Goal: Obtain resource: Obtain resource

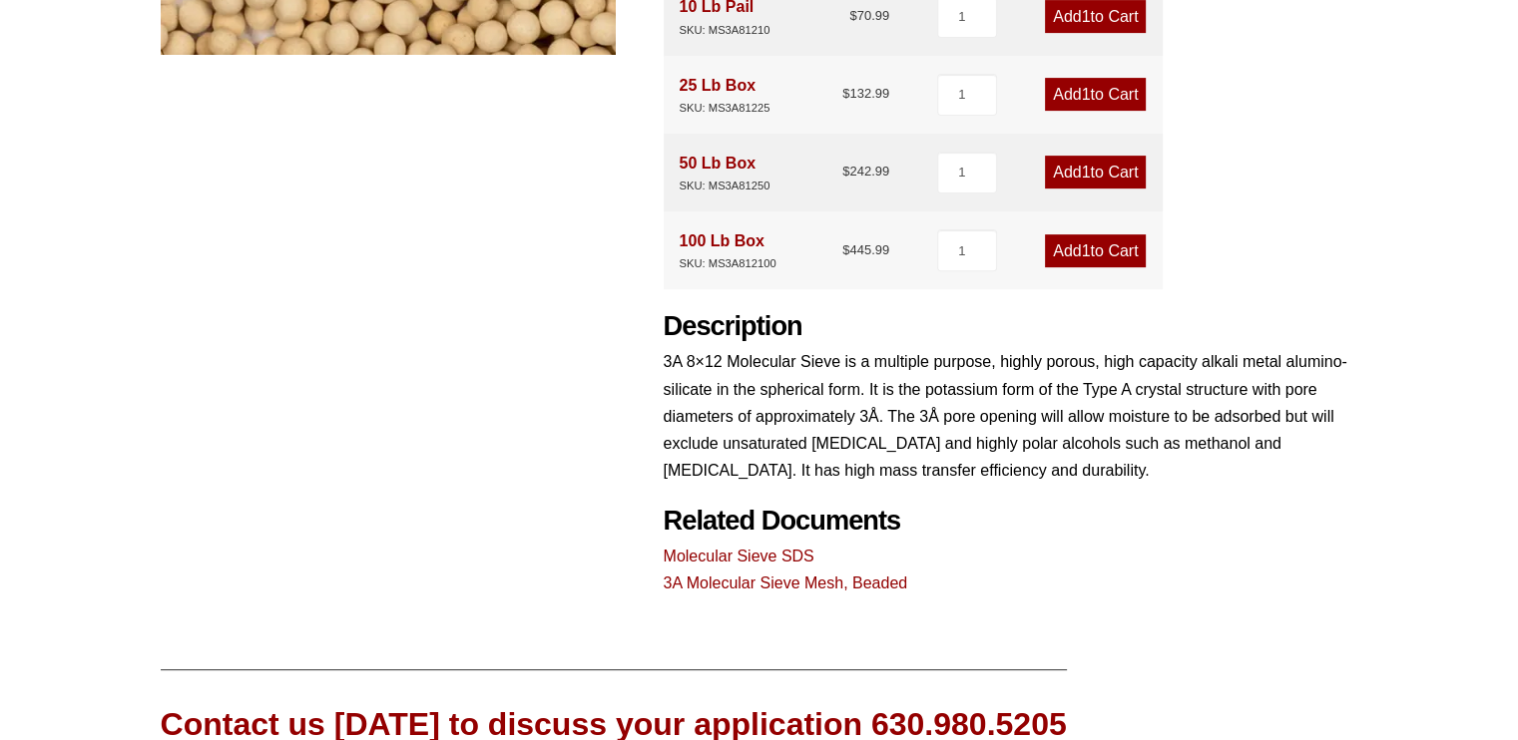
scroll to position [696, 0]
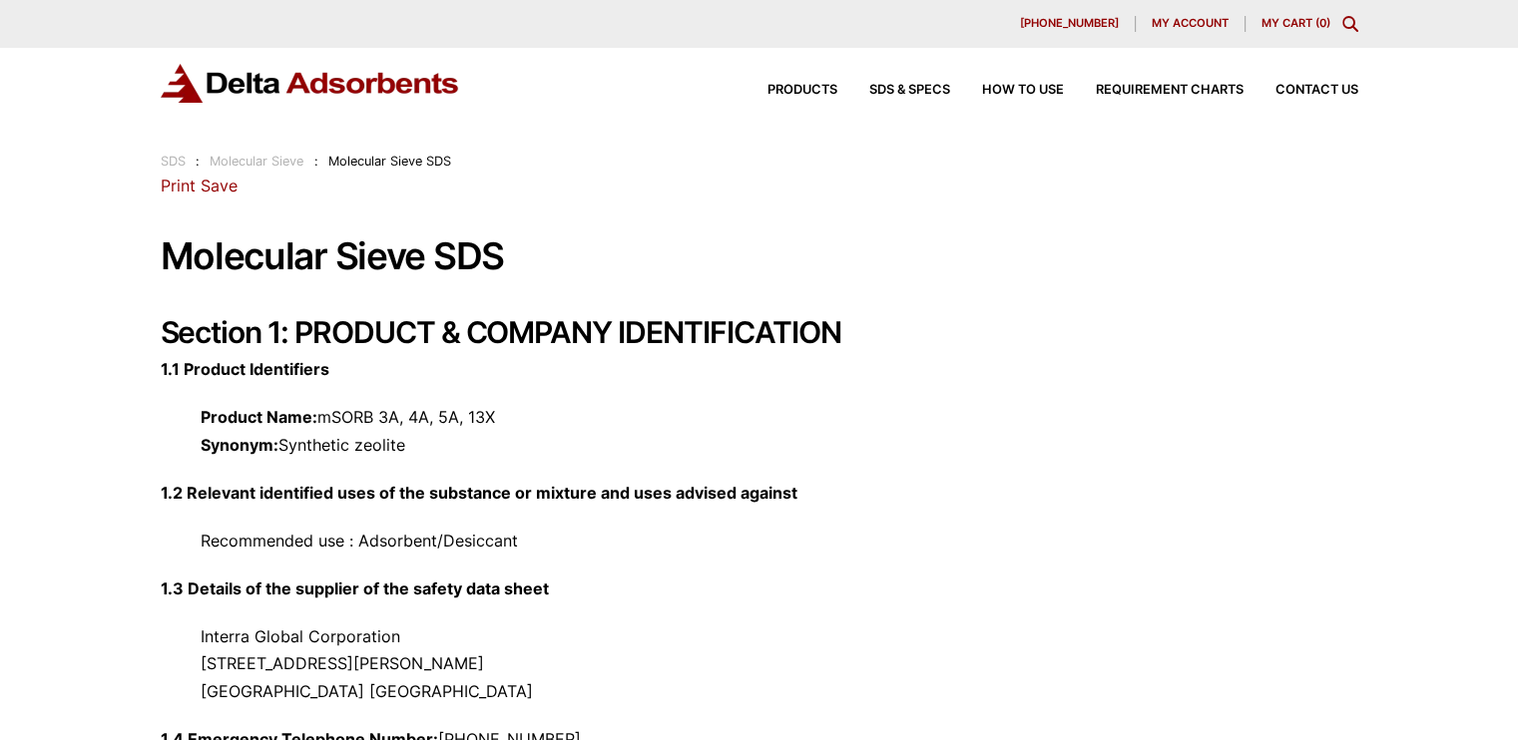
click at [539, 263] on h1 "Molecular Sieve SDS" at bounding box center [759, 256] width 1197 height 41
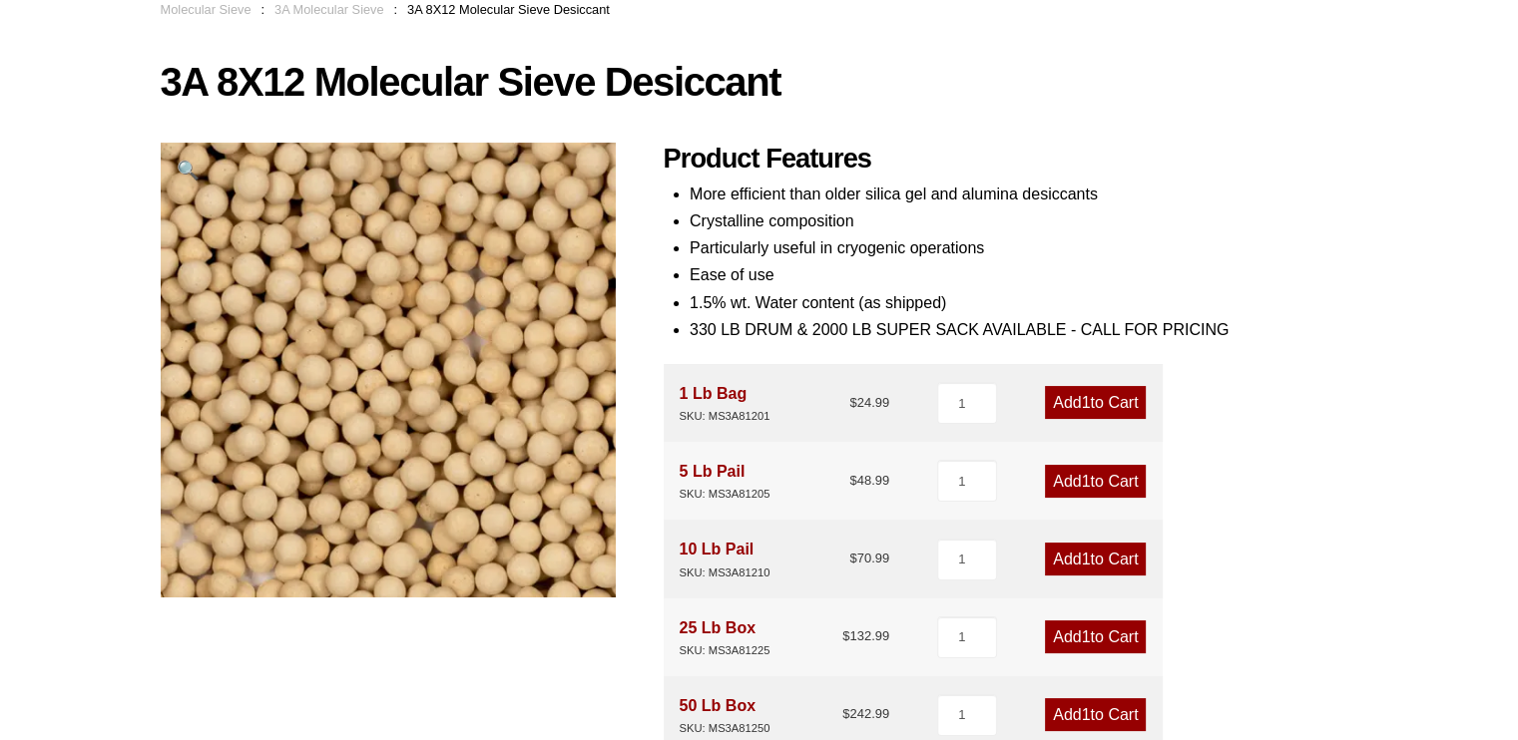
scroll to position [154, 0]
